Goal: Transaction & Acquisition: Purchase product/service

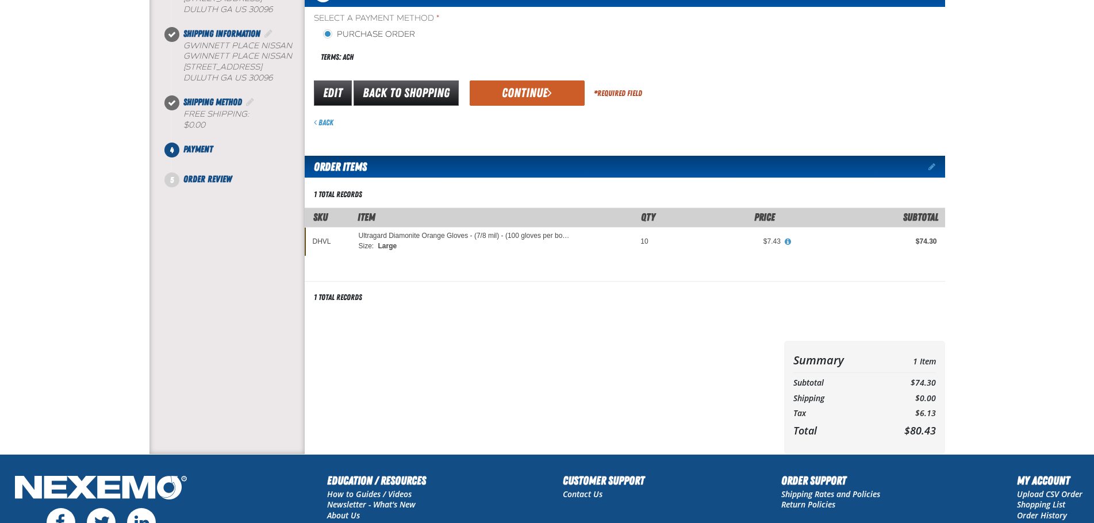
scroll to position [172, 0]
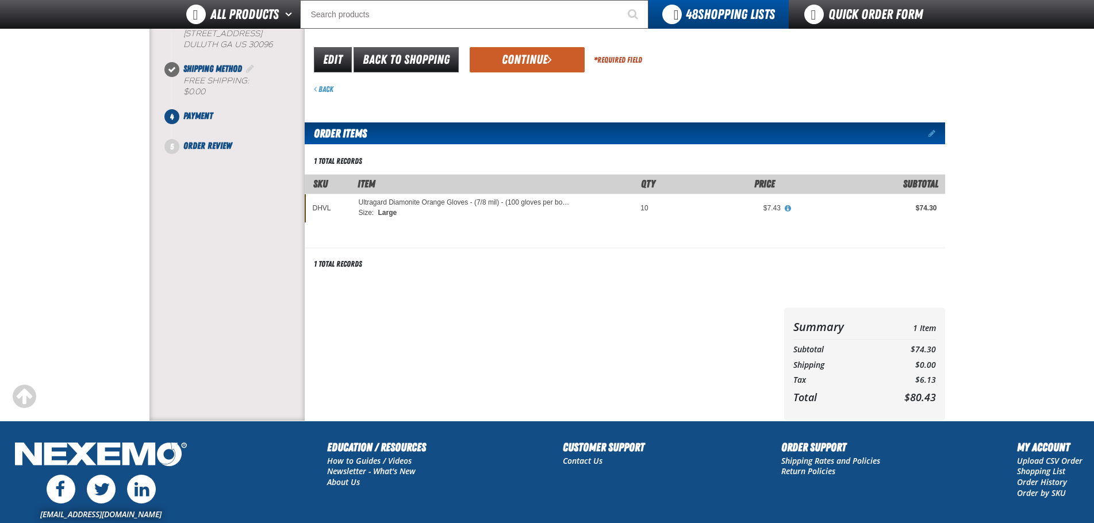
click at [789, 209] on td "$74.30" at bounding box center [867, 208] width 156 height 29
click at [789, 206] on td "$74.30" at bounding box center [867, 208] width 156 height 29
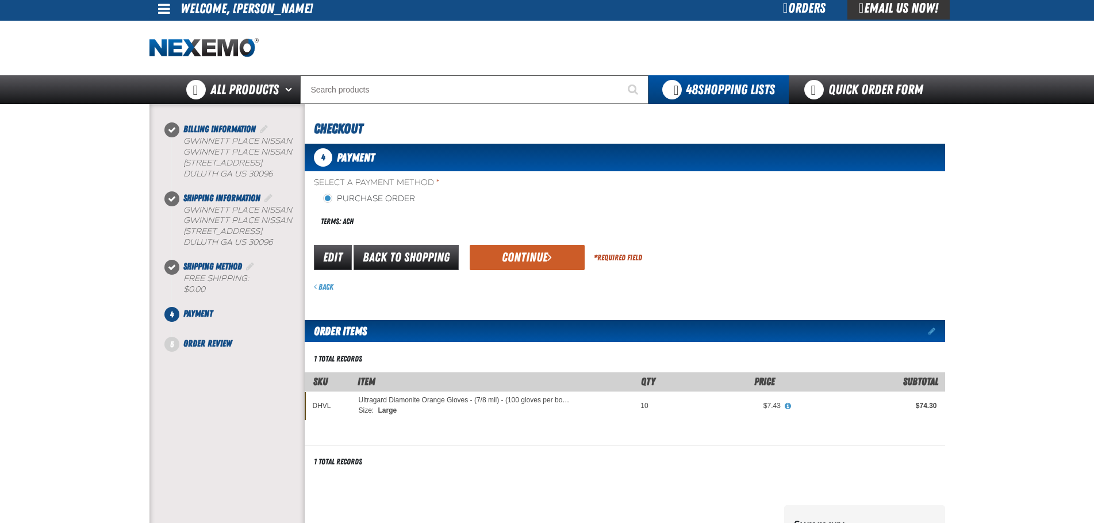
scroll to position [2, 0]
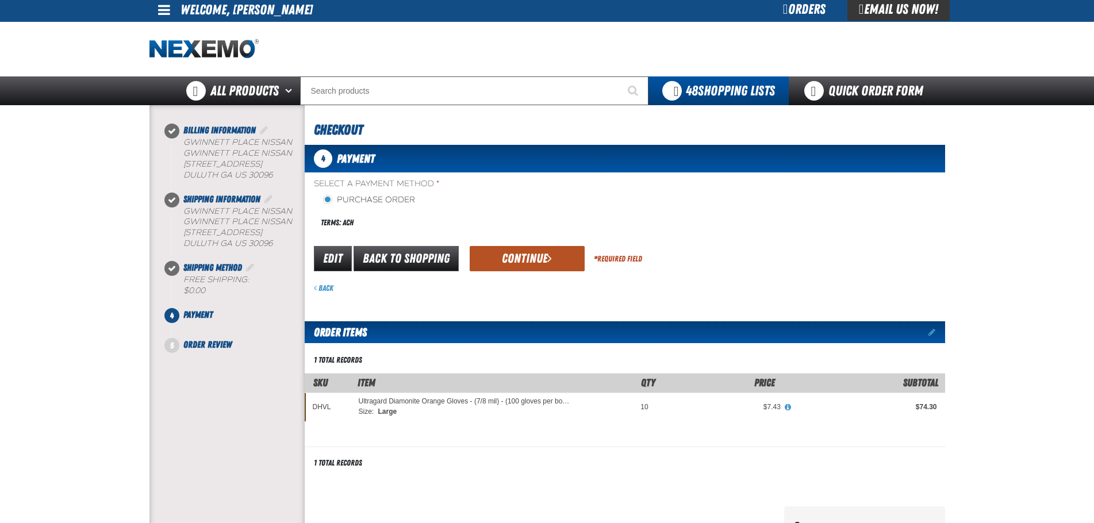
click at [546, 256] on button "Continue" at bounding box center [527, 258] width 115 height 25
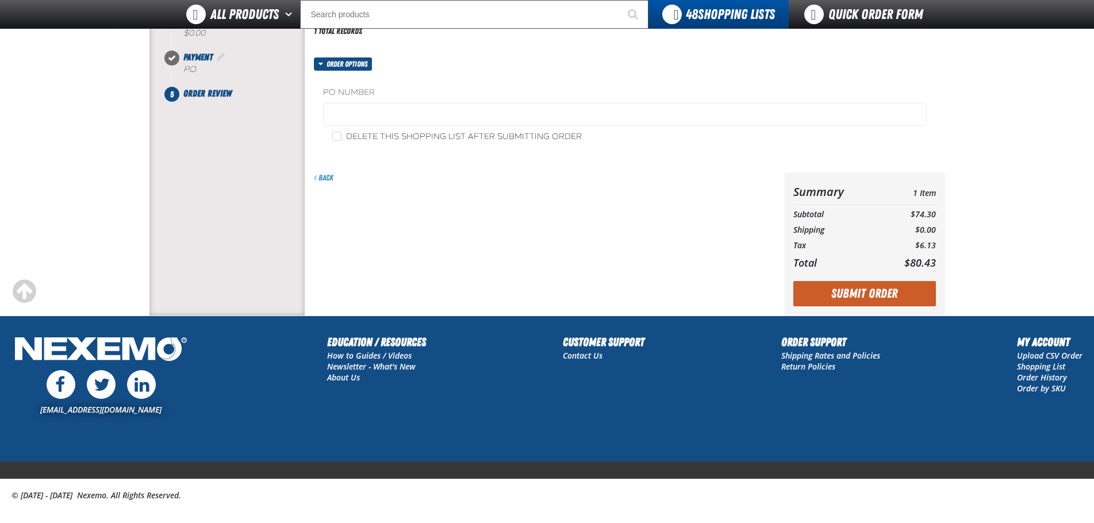
scroll to position [232, 0]
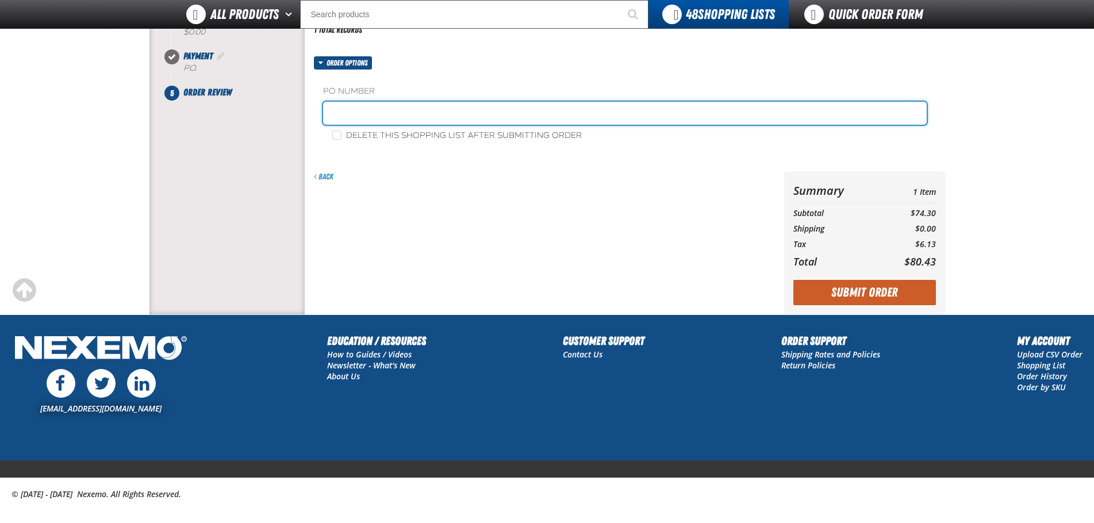
click at [367, 112] on input "text" at bounding box center [625, 113] width 604 height 23
type input "K"
type input "m"
type input "Mike Kimble shop supplies"
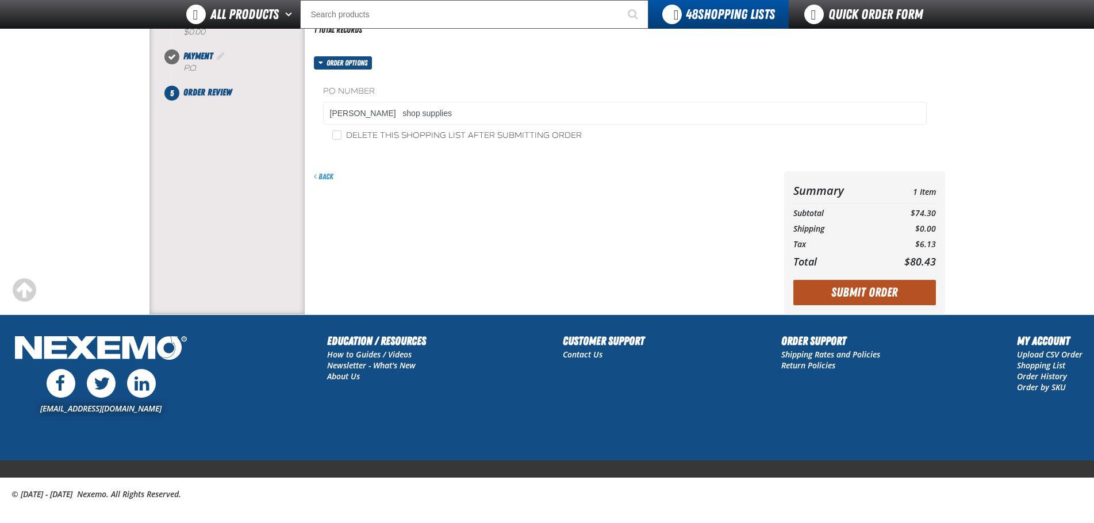
click at [881, 288] on button "Submit Order" at bounding box center [864, 292] width 143 height 25
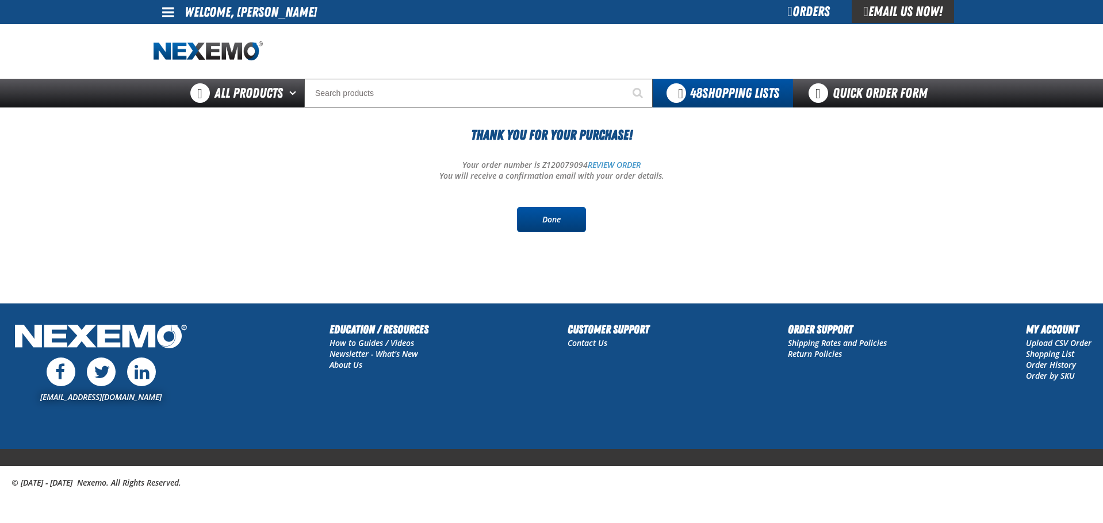
click at [553, 218] on link "Done" at bounding box center [551, 219] width 69 height 25
